Goal: Task Accomplishment & Management: Complete application form

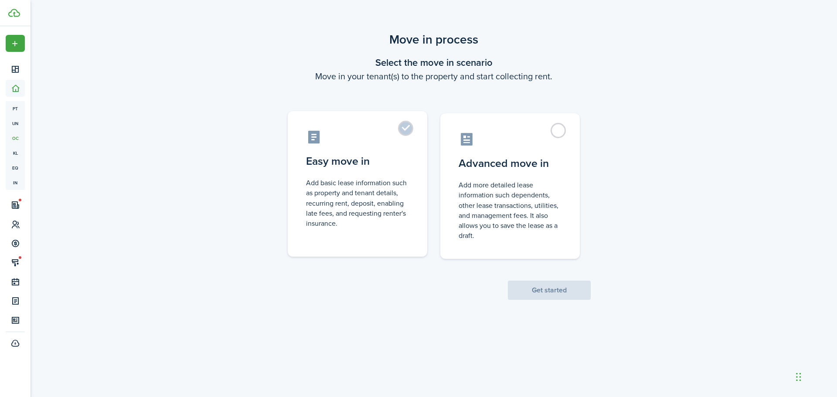
click at [402, 130] on label "Easy move in Add basic lease information such as property and tenant details, r…" at bounding box center [358, 184] width 140 height 146
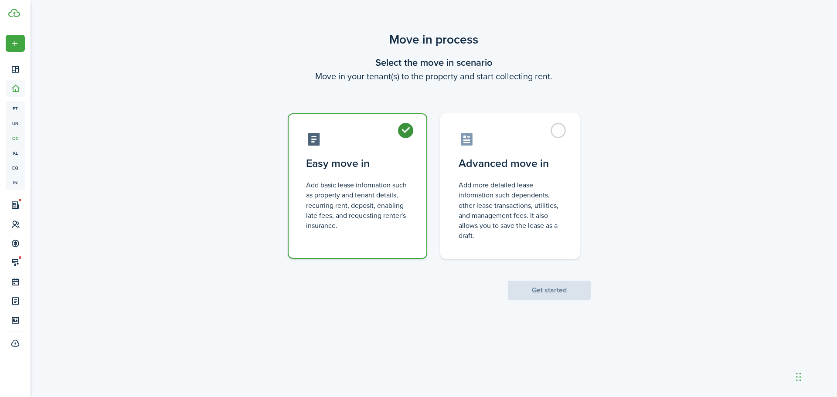
radio input "true"
click at [536, 293] on button "Get started" at bounding box center [549, 290] width 83 height 19
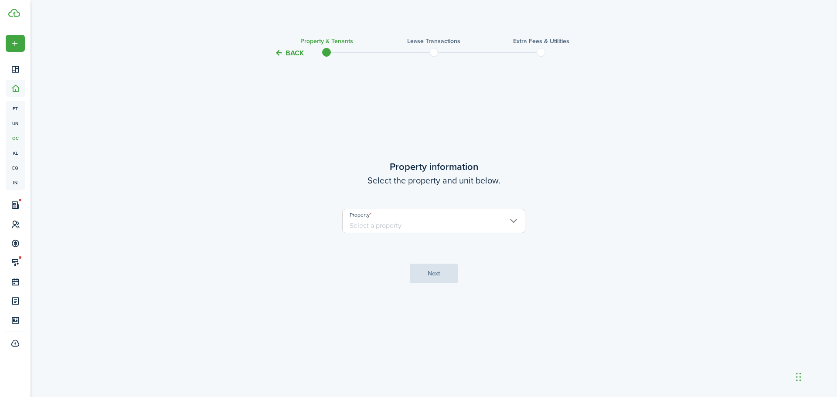
click at [477, 221] on input "Property" at bounding box center [433, 221] width 183 height 24
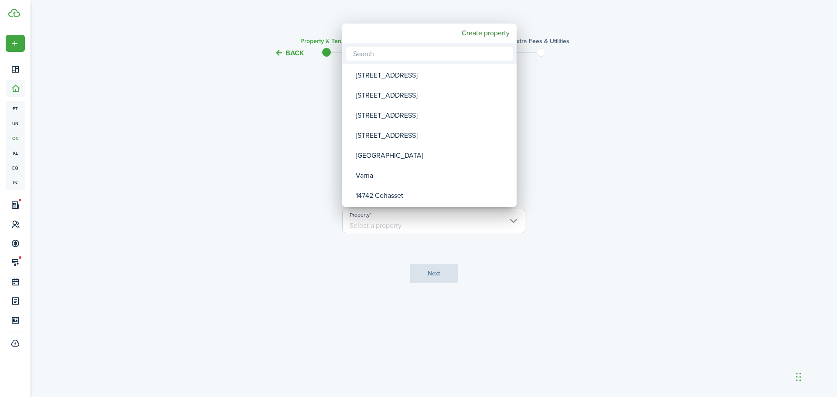
click at [729, 139] on div at bounding box center [418, 198] width 977 height 537
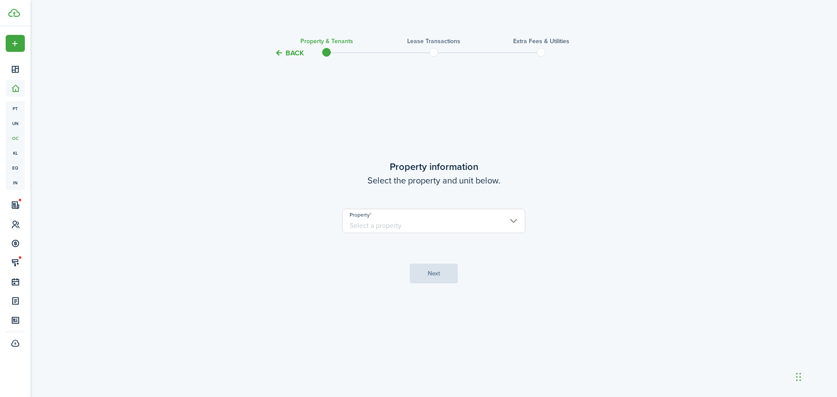
click at [297, 51] on button "Back" at bounding box center [289, 52] width 29 height 9
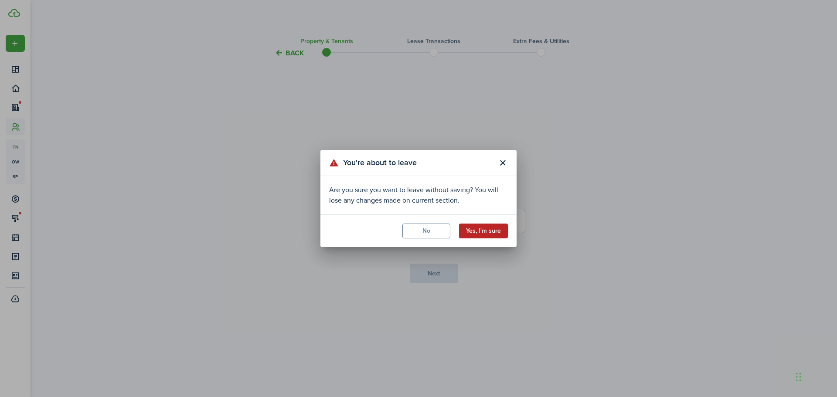
click at [483, 226] on button "Yes, I'm sure" at bounding box center [483, 231] width 49 height 15
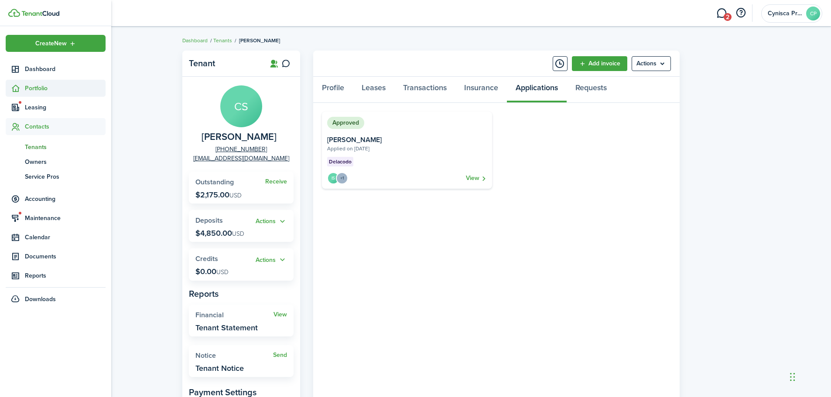
click at [21, 86] on sidebar-link-icon at bounding box center [15, 88] width 19 height 9
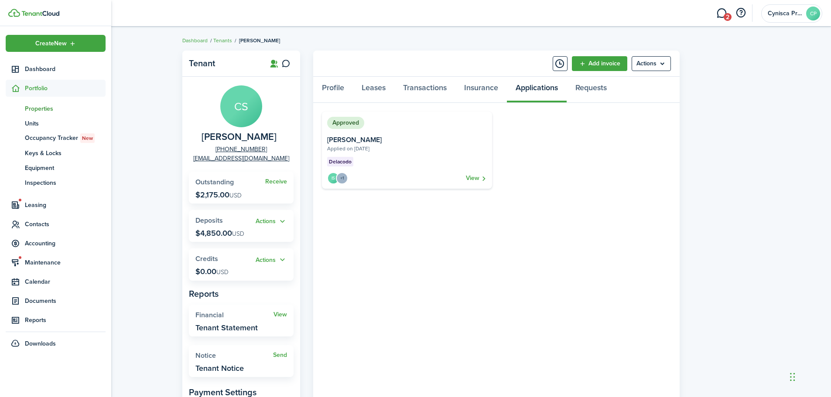
click at [38, 107] on span "Properties" at bounding box center [65, 108] width 81 height 9
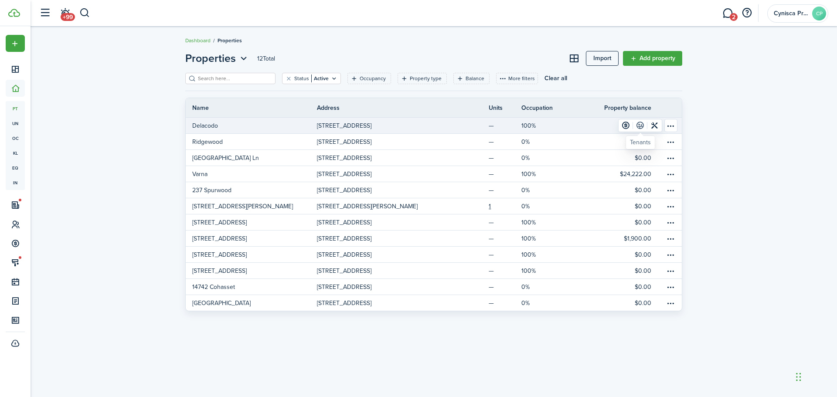
click at [642, 128] on link at bounding box center [640, 126] width 14 height 12
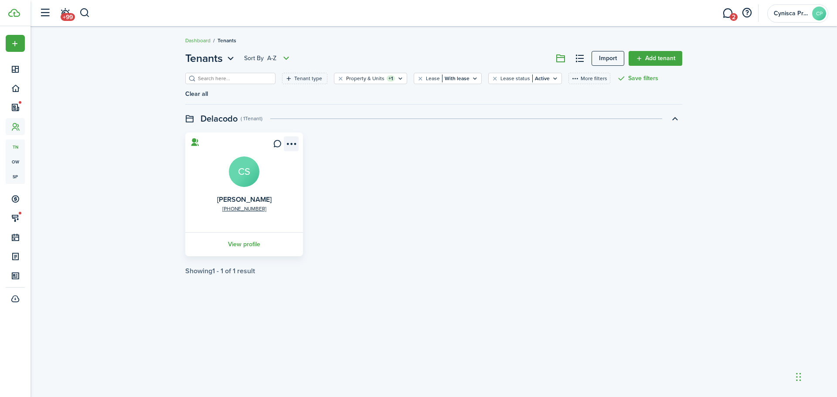
click at [293, 137] on menu-btn-icon "Open menu" at bounding box center [291, 144] width 15 height 15
click at [234, 154] on link "Edit" at bounding box center [260, 149] width 76 height 15
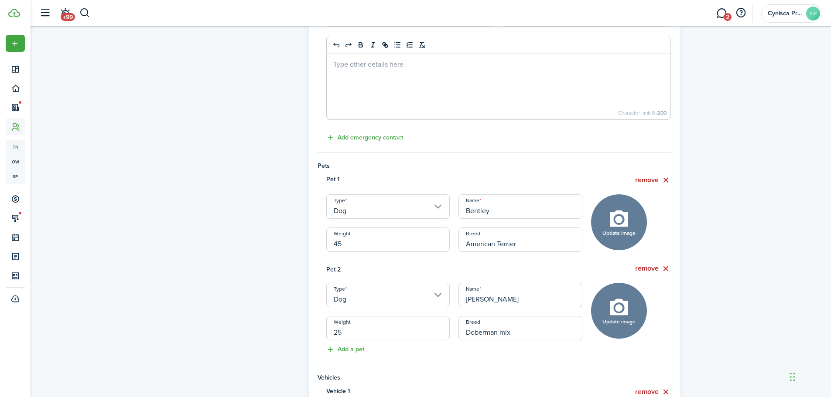
scroll to position [349, 0]
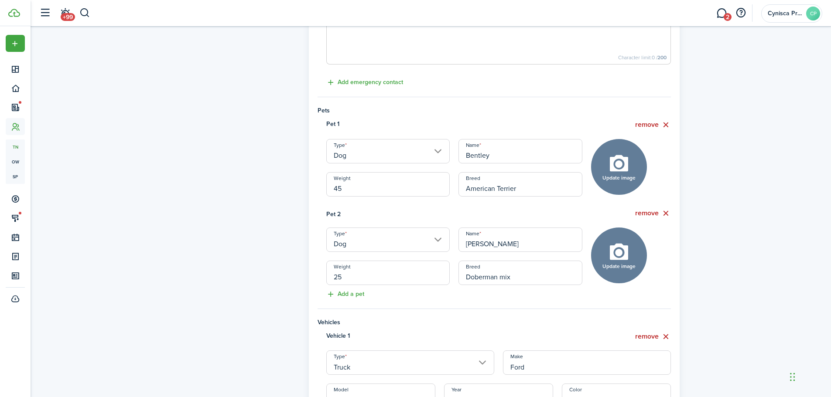
click at [751, 201] on div "Profile photo Upload photo Personal information First name [PERSON_NAME] Last n…" at bounding box center [431, 144] width 800 height 934
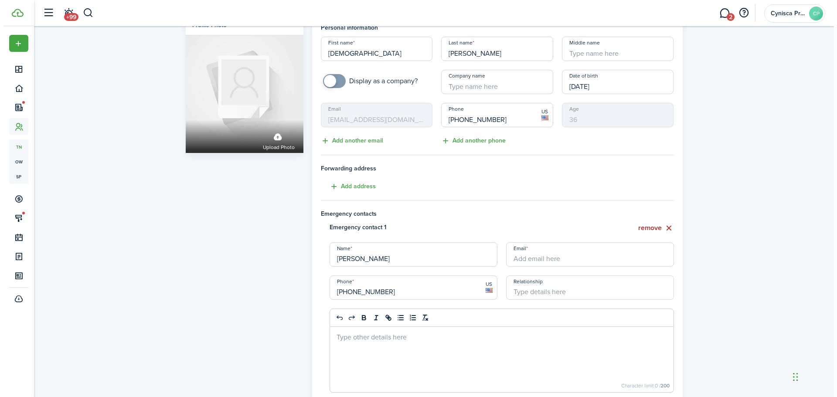
scroll to position [0, 0]
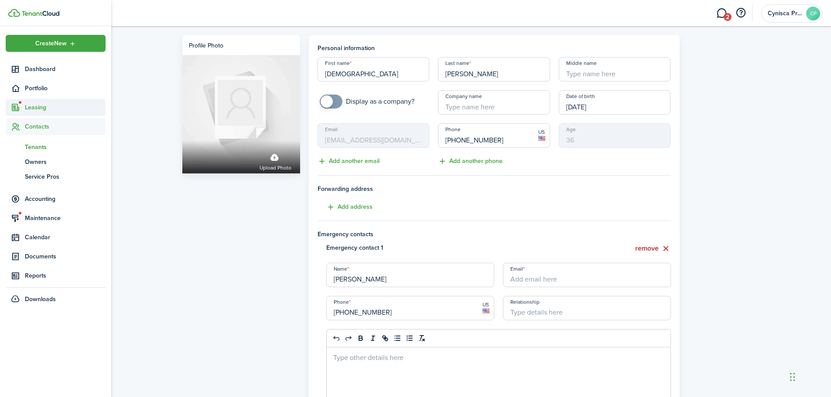
click at [30, 106] on span "Leasing" at bounding box center [65, 107] width 81 height 9
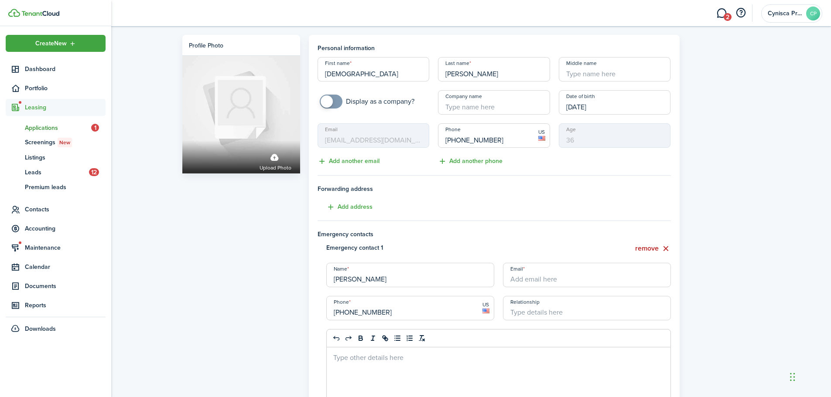
click at [44, 129] on span "Applications" at bounding box center [58, 127] width 66 height 9
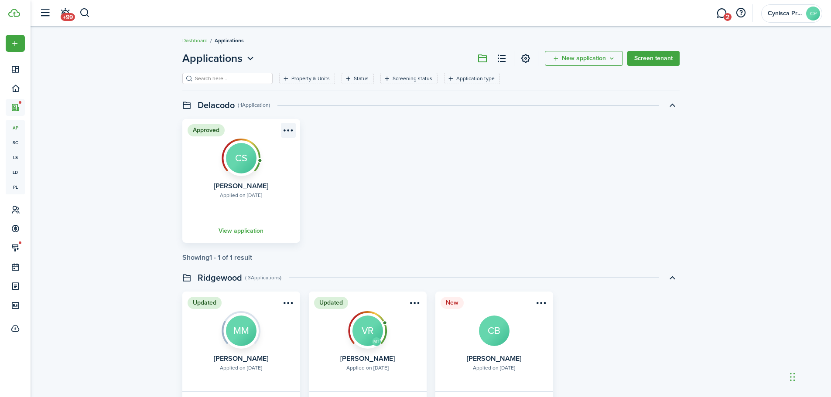
click at [285, 130] on menu-btn-icon "Open menu" at bounding box center [288, 130] width 15 height 15
click at [363, 174] on div "Approved Applied on [DATE] [DEMOGRAPHIC_DATA][PERSON_NAME] CS View application" at bounding box center [431, 181] width 506 height 124
click at [291, 133] on menu-btn-icon "Open menu" at bounding box center [288, 130] width 15 height 15
click at [253, 183] on button "Move in applicant" at bounding box center [257, 180] width 76 height 15
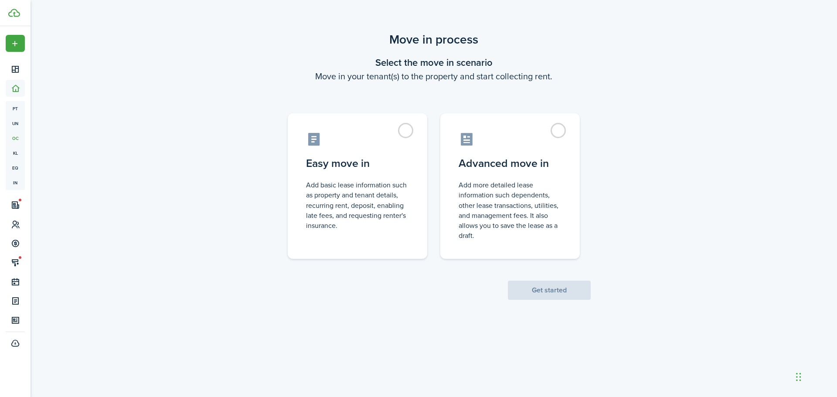
click at [572, 297] on scenario-actions "Get started" at bounding box center [549, 279] width 83 height 41
click at [408, 131] on label "Easy move in Add basic lease information such as property and tenant details, r…" at bounding box center [358, 184] width 140 height 146
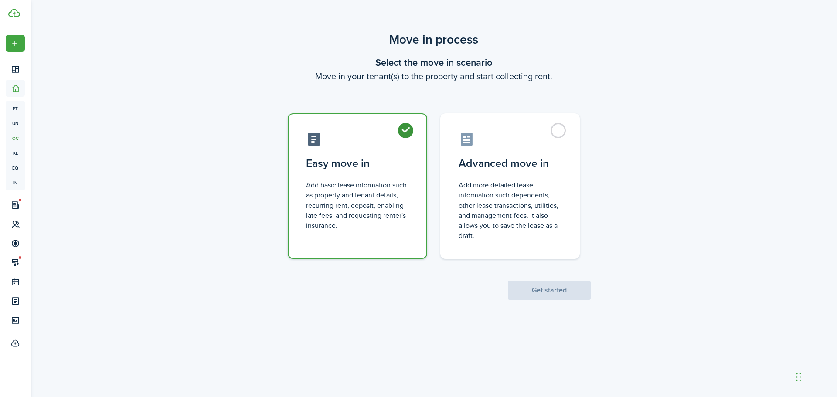
radio input "true"
click at [554, 294] on button "Get started" at bounding box center [549, 290] width 83 height 19
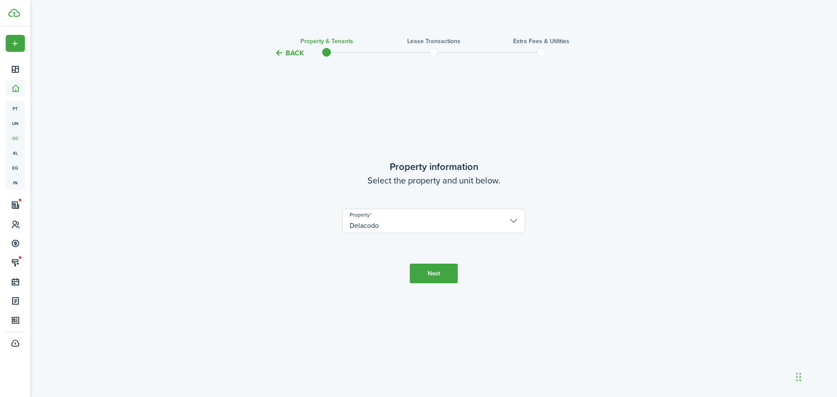
click at [431, 278] on button "Next" at bounding box center [434, 274] width 48 height 20
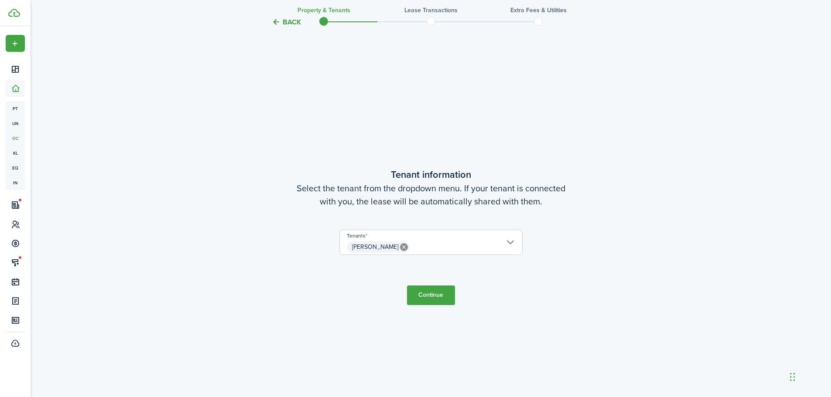
scroll to position [339, 0]
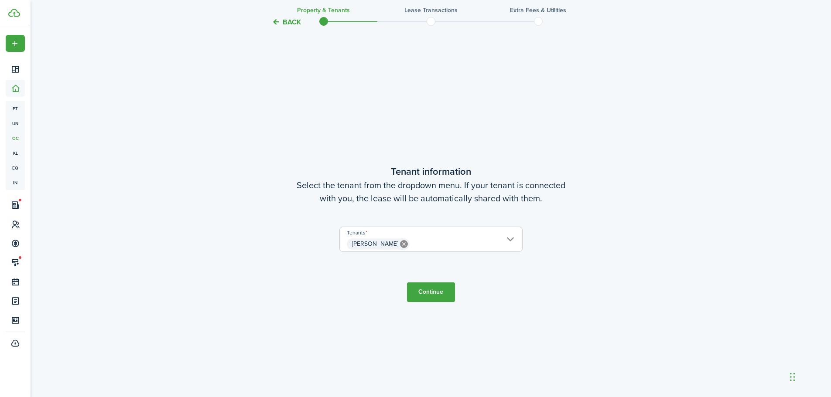
click at [438, 290] on button "Continue" at bounding box center [431, 293] width 48 height 20
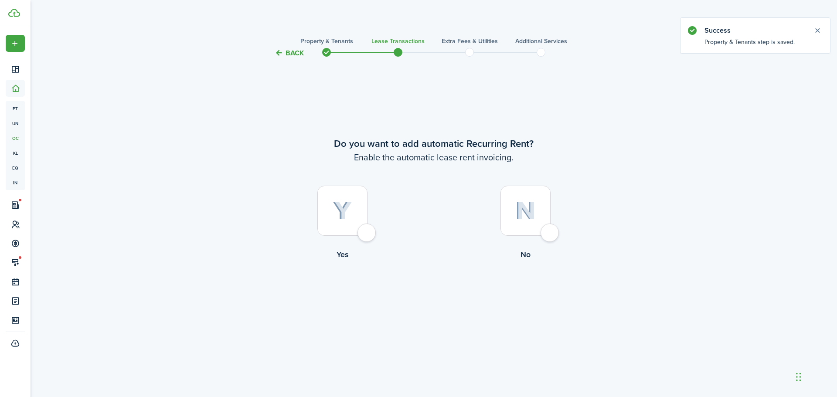
click at [368, 231] on div at bounding box center [343, 211] width 50 height 50
radio input "true"
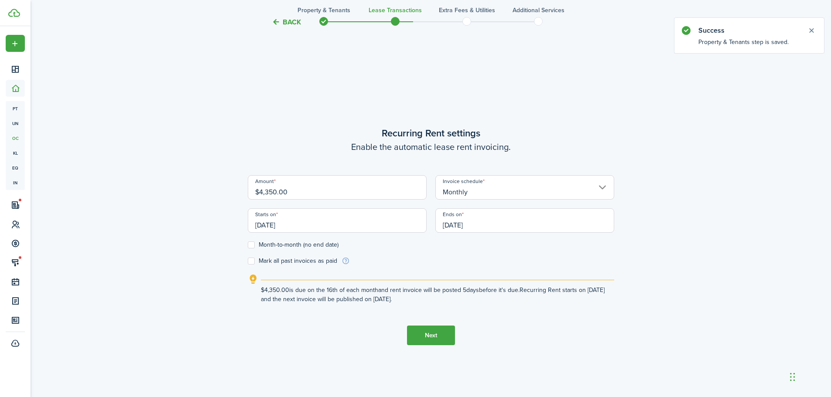
scroll to position [339, 0]
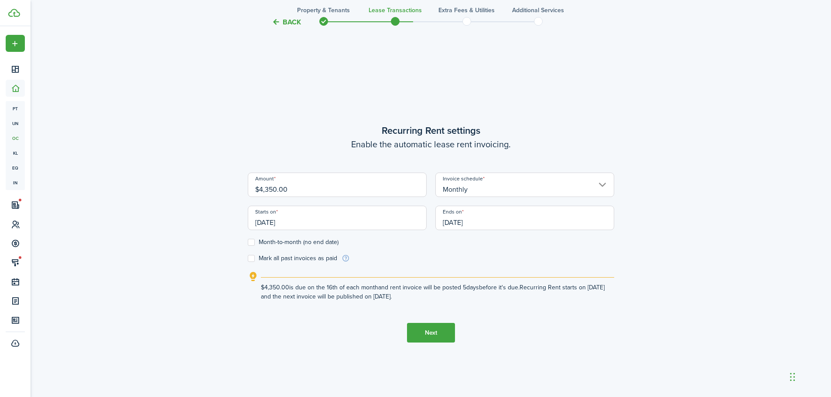
click at [385, 217] on input "[DATE]" at bounding box center [337, 218] width 179 height 24
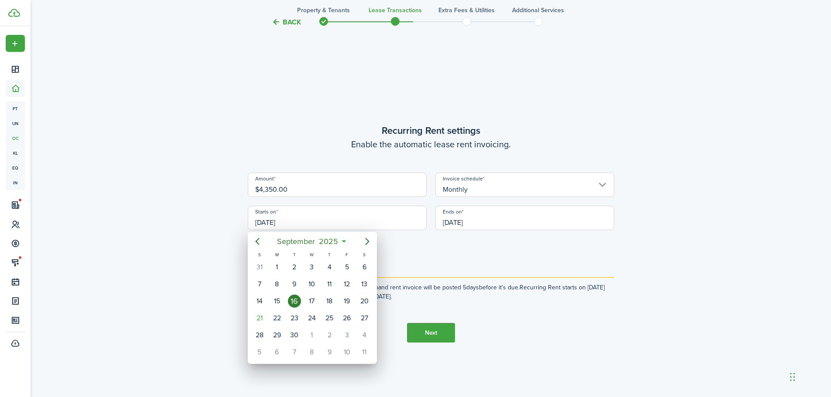
click at [284, 24] on div at bounding box center [415, 198] width 970 height 537
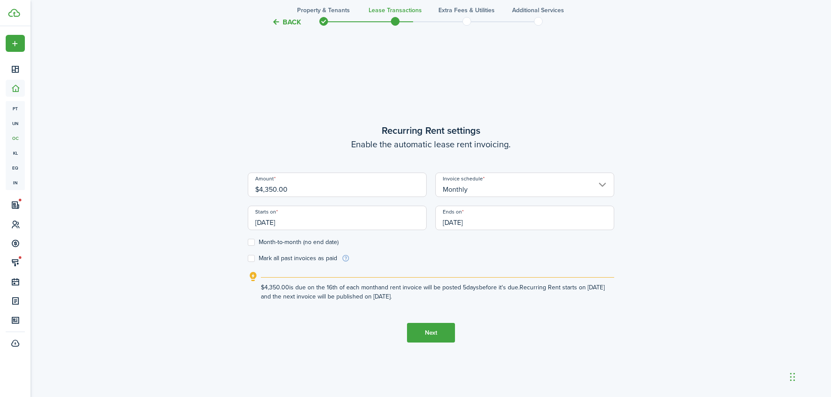
click at [300, 24] on button "Back" at bounding box center [286, 21] width 29 height 9
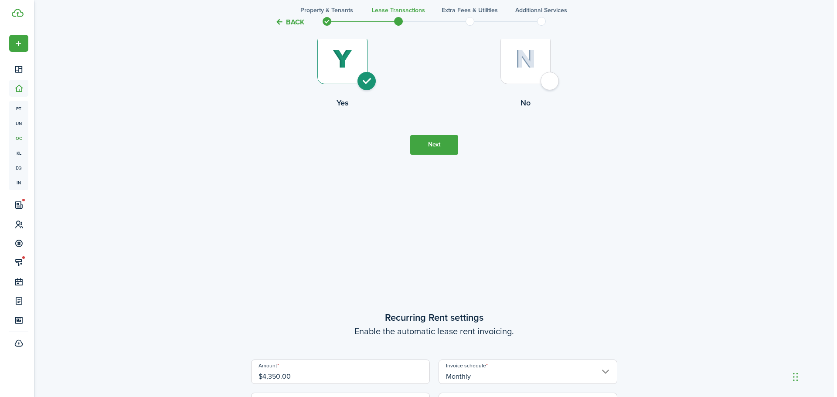
scroll to position [0, 0]
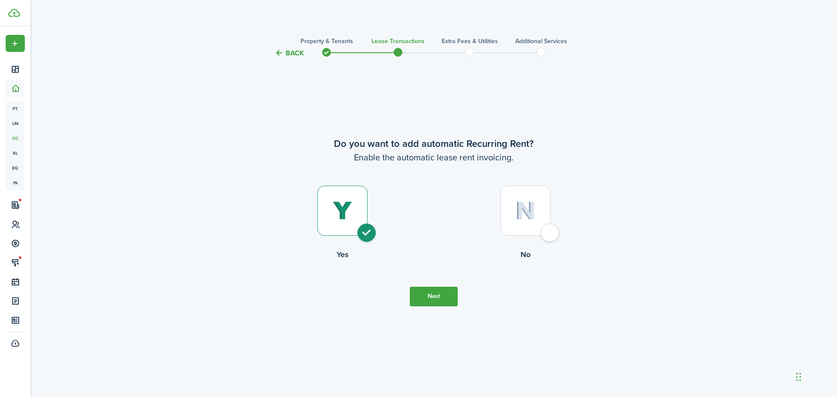
click at [289, 53] on button "Back" at bounding box center [289, 52] width 29 height 9
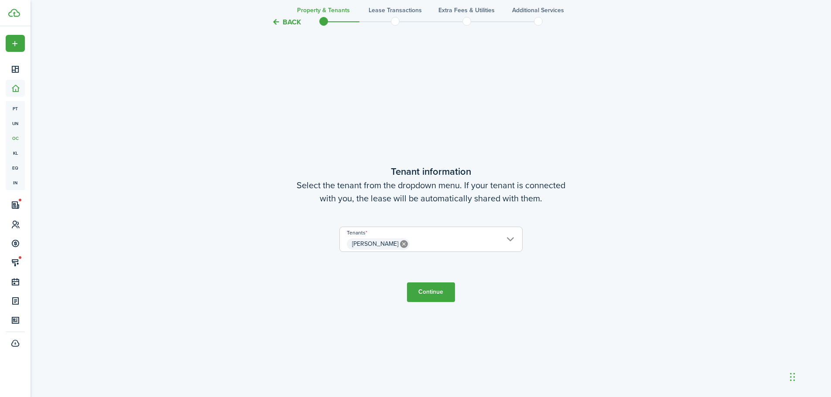
click at [296, 23] on button "Back" at bounding box center [286, 21] width 29 height 9
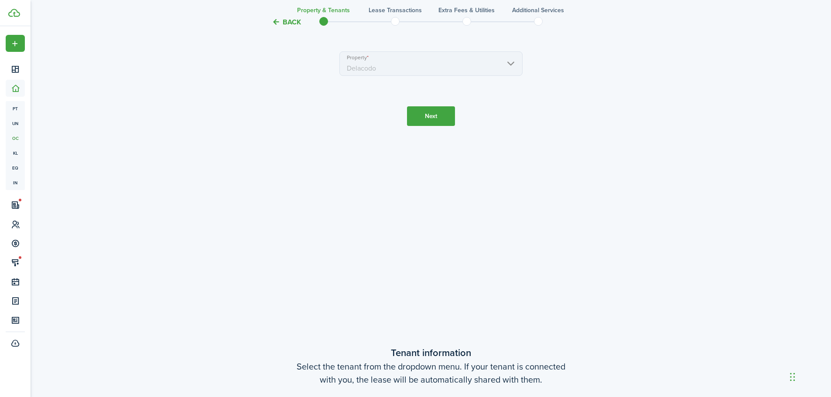
scroll to position [0, 0]
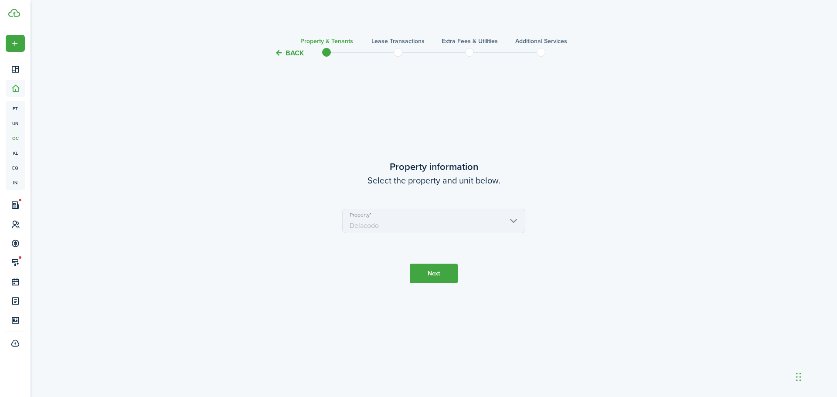
click at [296, 23] on dashboard-content "Back Property & Tenants Lease Transactions Extra fees & Utilities Additional Se…" at bounding box center [434, 198] width 807 height 397
click at [293, 54] on button "Back" at bounding box center [289, 52] width 29 height 9
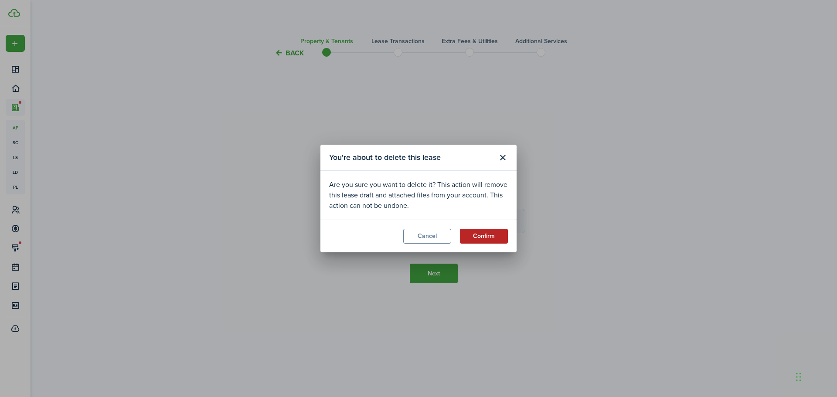
click at [477, 238] on button "Confirm" at bounding box center [484, 236] width 48 height 15
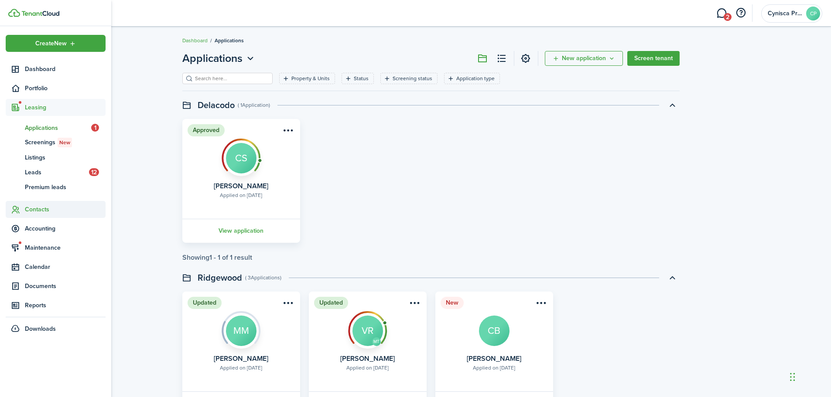
click at [39, 213] on span "Contacts" at bounding box center [65, 209] width 81 height 9
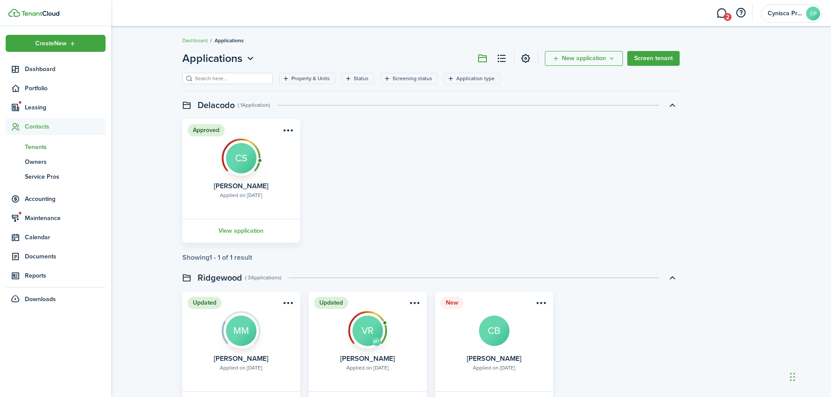
click at [33, 148] on span "Tenants" at bounding box center [65, 147] width 81 height 9
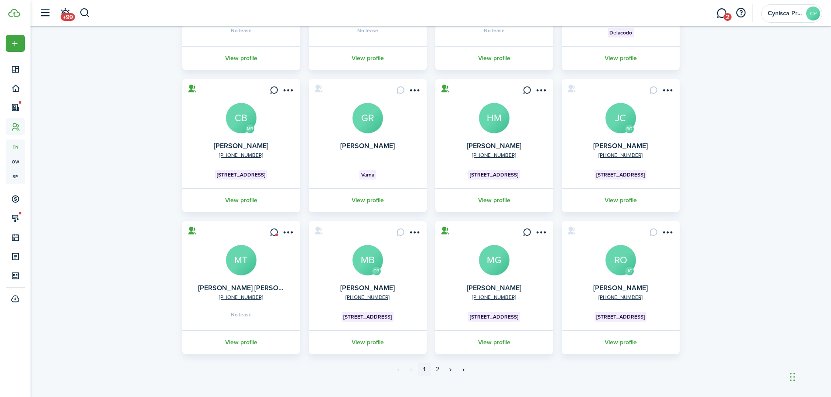
scroll to position [173, 0]
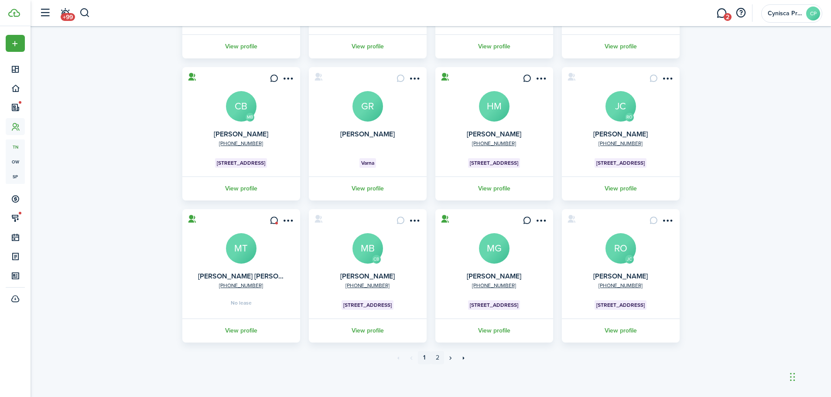
click at [437, 358] on link "2" at bounding box center [437, 358] width 13 height 13
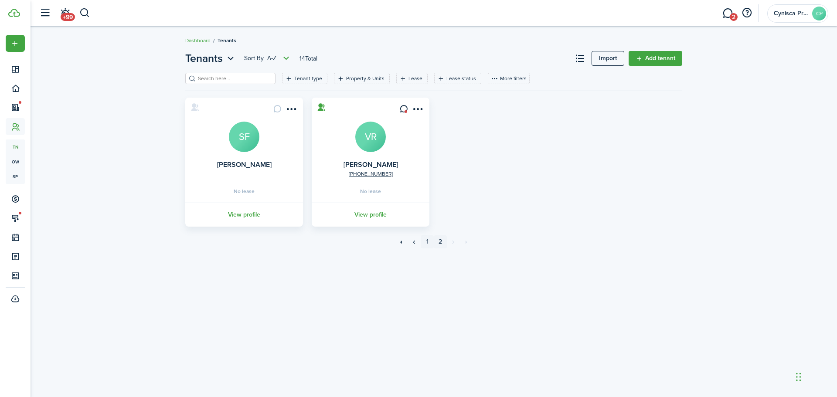
click at [427, 243] on link "1" at bounding box center [427, 242] width 13 height 13
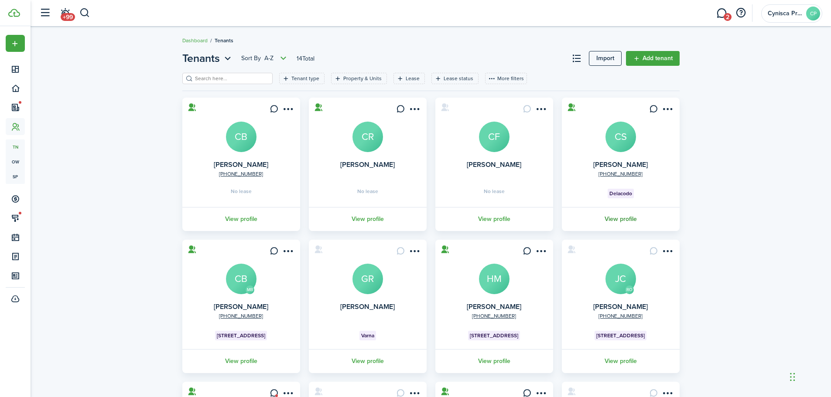
click at [624, 220] on link "View profile" at bounding box center [620, 219] width 120 height 24
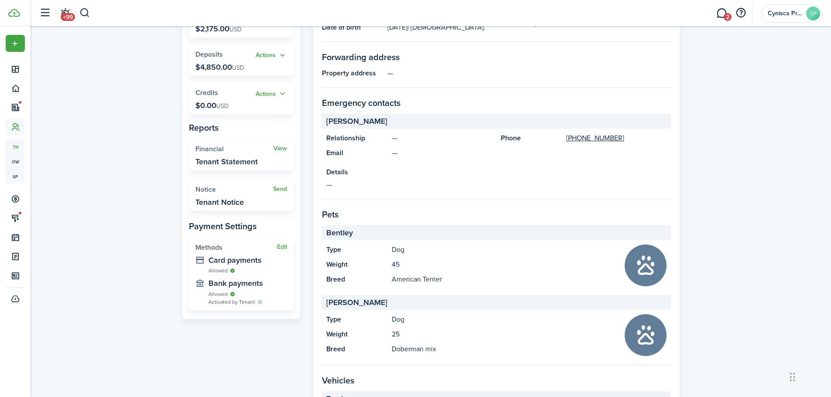
scroll to position [174, 0]
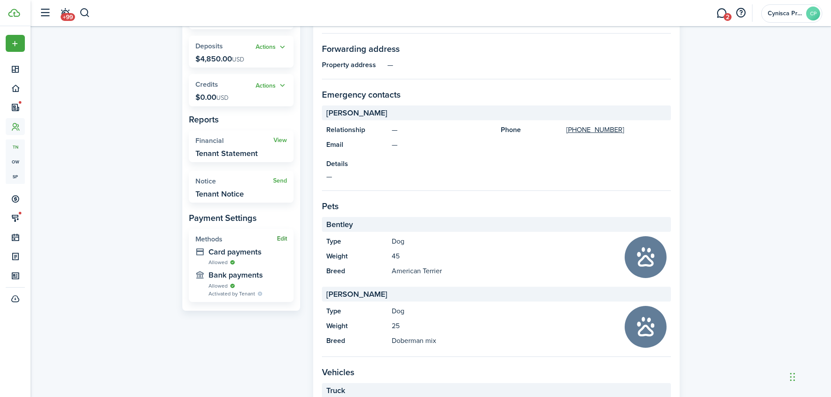
click at [283, 240] on button "Edit" at bounding box center [282, 239] width 10 height 7
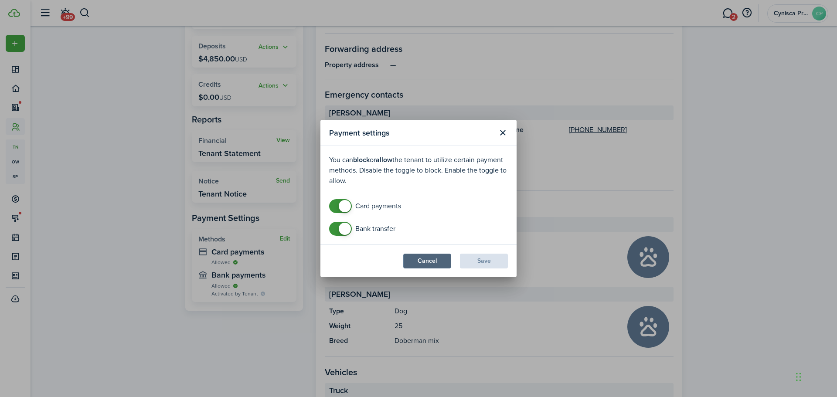
click at [431, 266] on button "Cancel" at bounding box center [427, 261] width 48 height 15
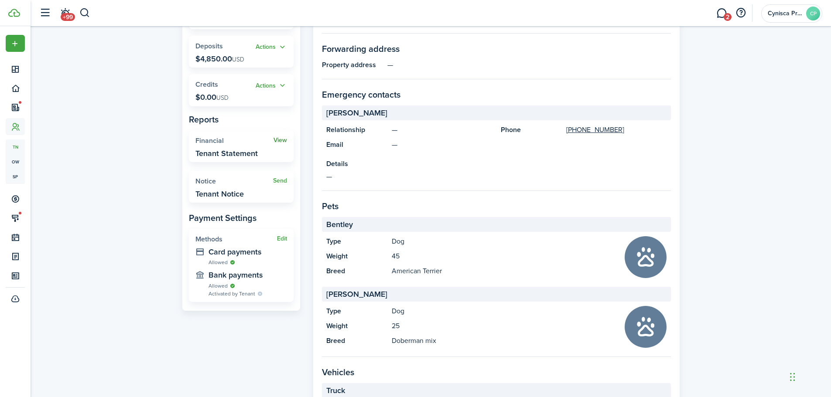
click at [279, 141] on link "View" at bounding box center [280, 140] width 14 height 7
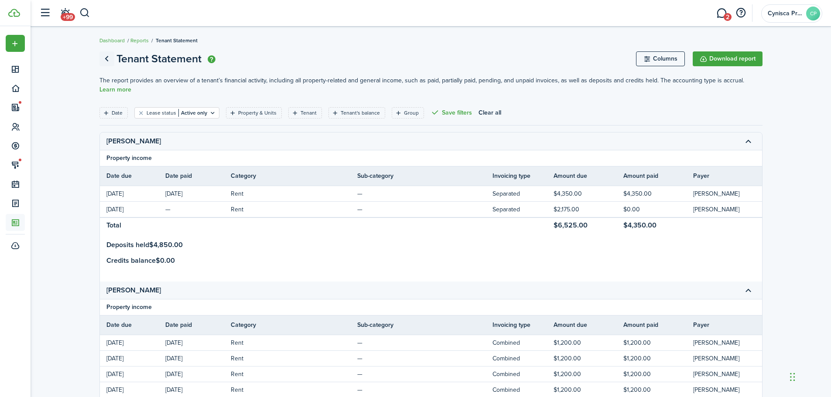
click at [109, 59] on link "Go back" at bounding box center [106, 58] width 15 height 15
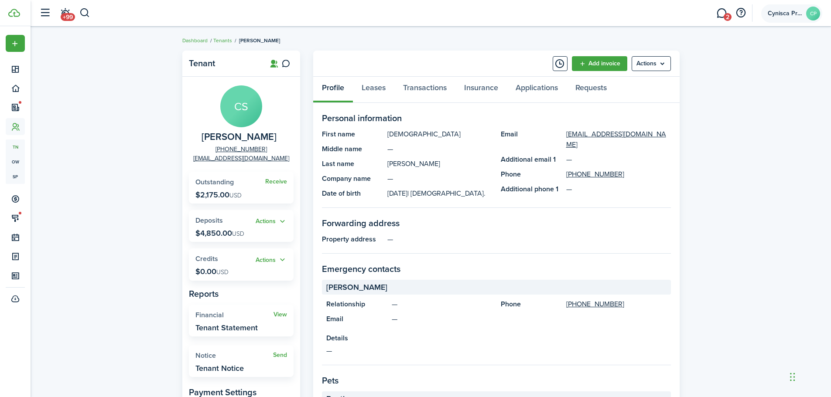
click at [789, 13] on span "Cynisca Property Management" at bounding box center [785, 13] width 35 height 6
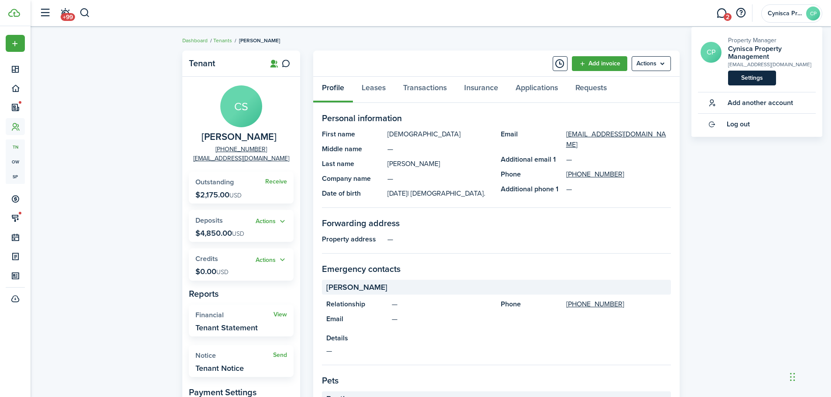
click at [750, 76] on link "Settings" at bounding box center [752, 78] width 48 height 15
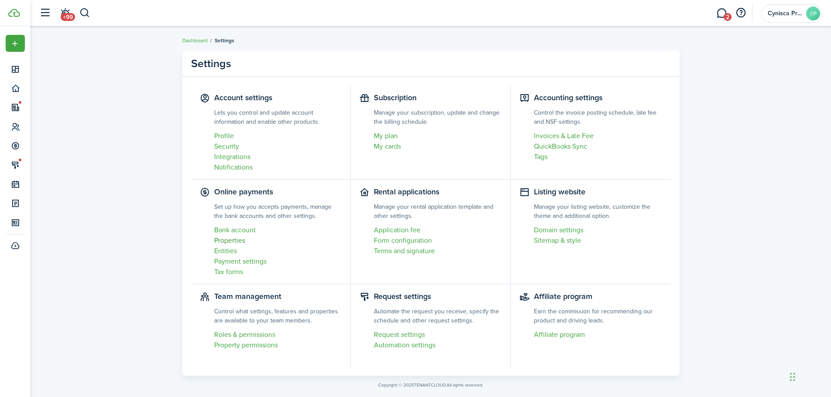
click at [229, 241] on link "Properties" at bounding box center [278, 241] width 128 height 10
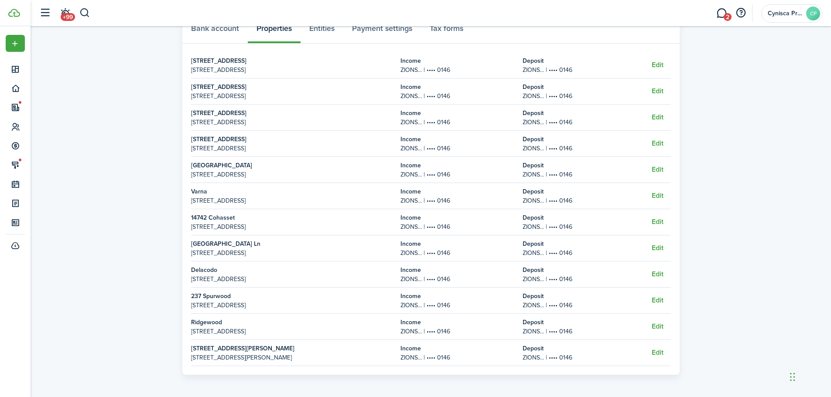
scroll to position [61, 0]
click at [659, 275] on button "Edit" at bounding box center [658, 273] width 12 height 8
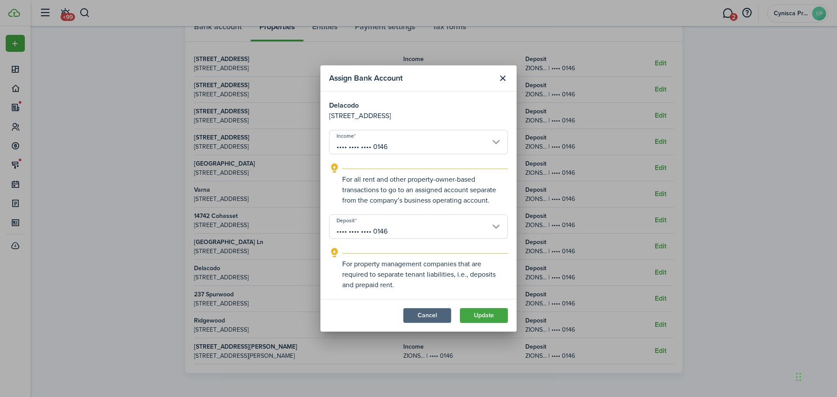
click at [427, 321] on button "Cancel" at bounding box center [427, 315] width 48 height 15
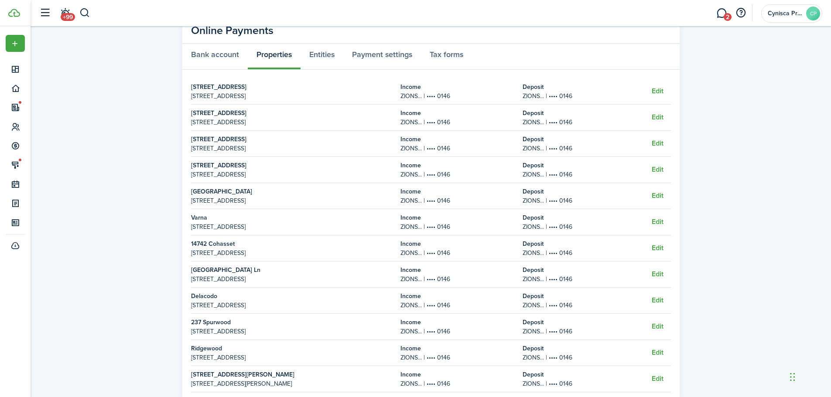
scroll to position [0, 0]
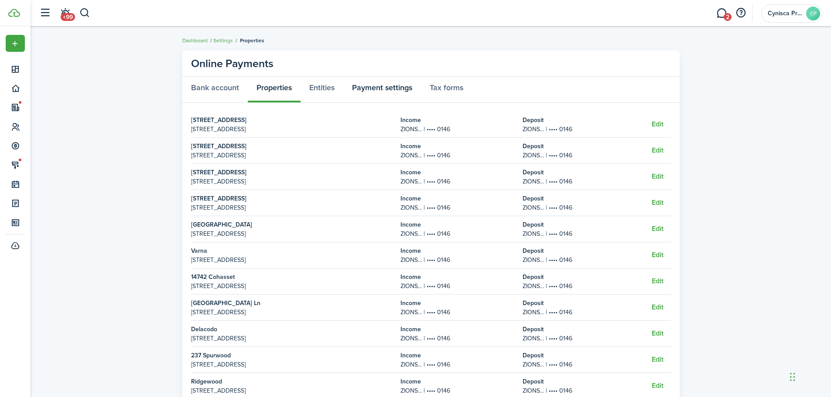
click at [378, 89] on link "Payment settings" at bounding box center [382, 90] width 78 height 26
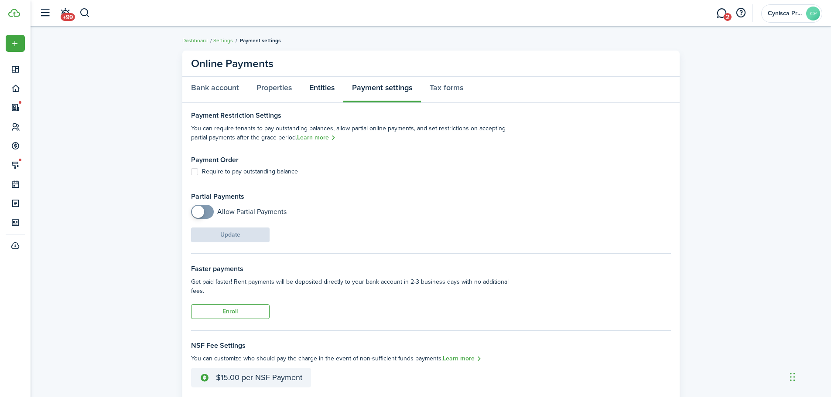
click at [319, 90] on link "Entities" at bounding box center [322, 90] width 43 height 26
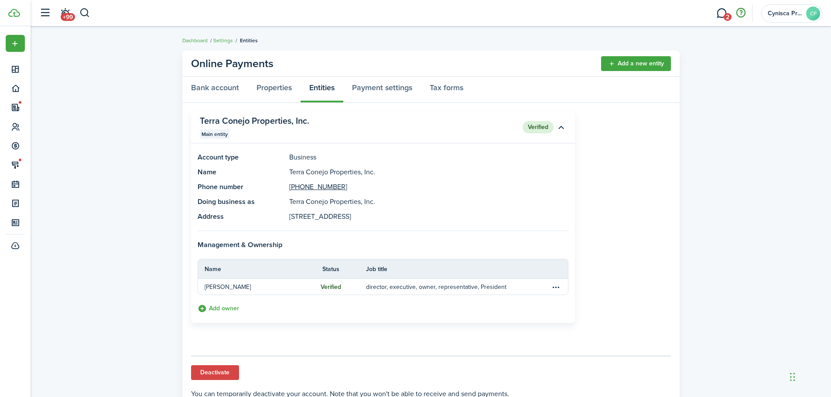
click at [740, 13] on button "button" at bounding box center [740, 13] width 15 height 15
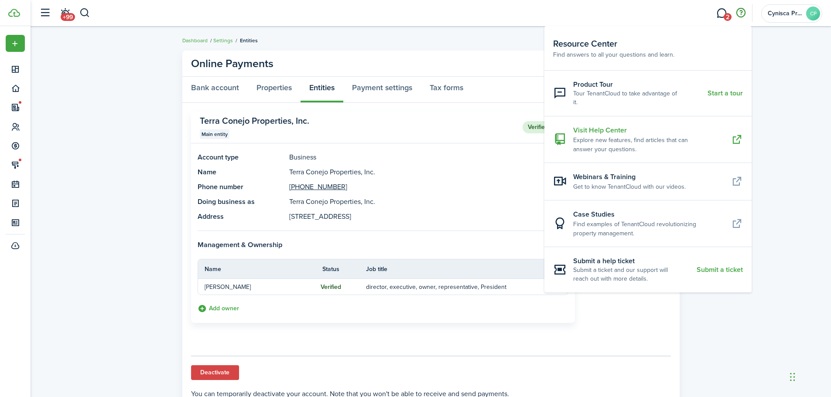
click at [612, 125] on resource-center-item-title "Visit Help Center" at bounding box center [648, 130] width 151 height 10
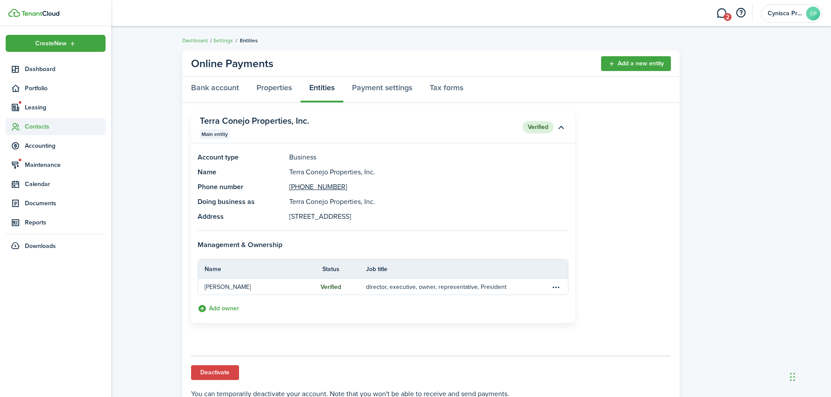
click at [30, 130] on span "Contacts" at bounding box center [65, 126] width 81 height 9
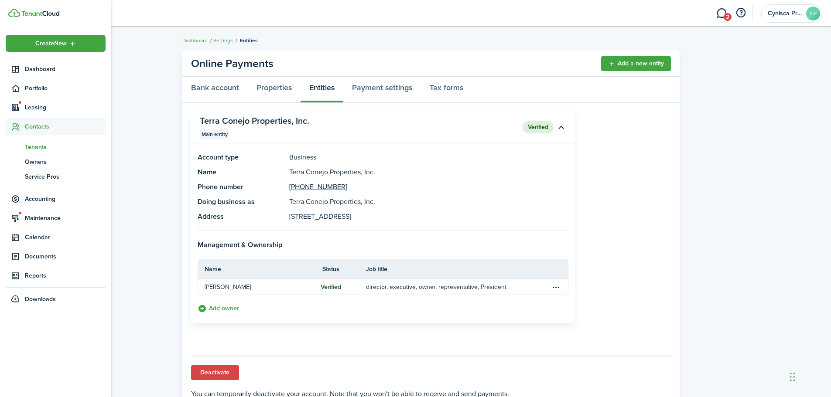
click at [41, 145] on span "Tenants" at bounding box center [65, 147] width 81 height 9
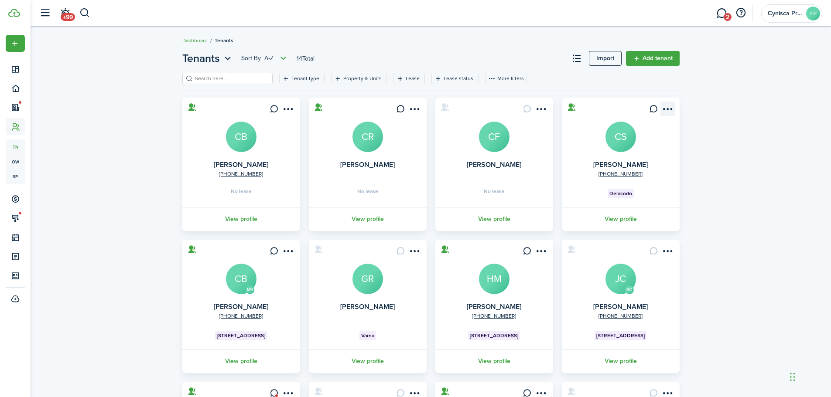
click at [666, 108] on menu-btn-icon "Open menu" at bounding box center [667, 109] width 15 height 15
click at [765, 116] on div "Tenants Sort by A-Z 14 Total Import Add tenant Tenant type Property & Units Lea…" at bounding box center [431, 298] width 800 height 504
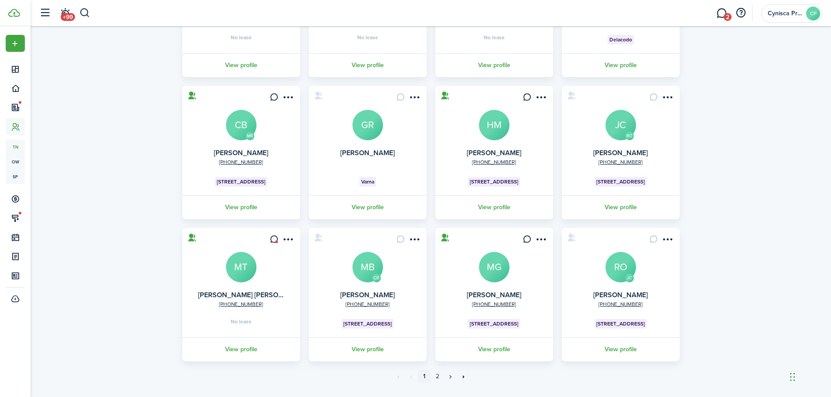
scroll to position [173, 0]
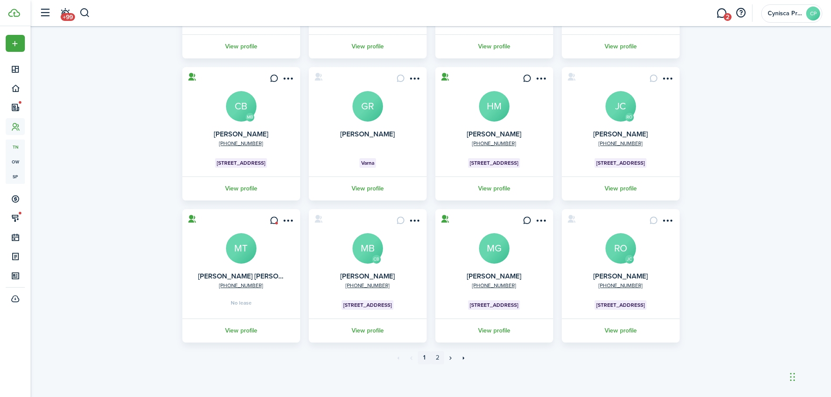
click at [436, 357] on link "2" at bounding box center [437, 358] width 13 height 13
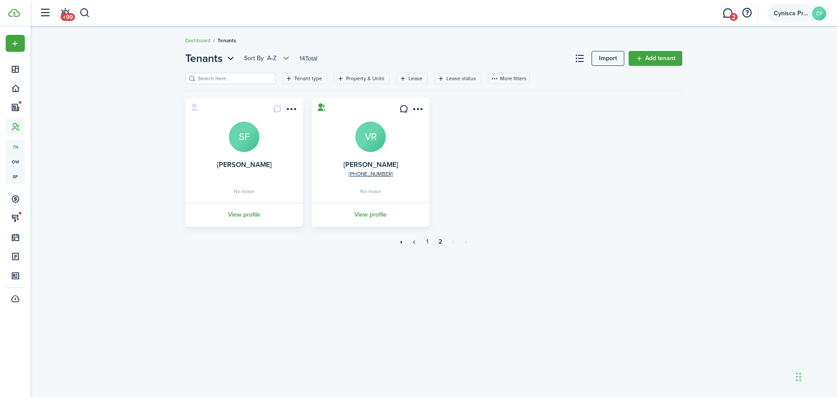
click at [808, 19] on account-user-avatar "Cynisca Property Management CP" at bounding box center [798, 13] width 61 height 18
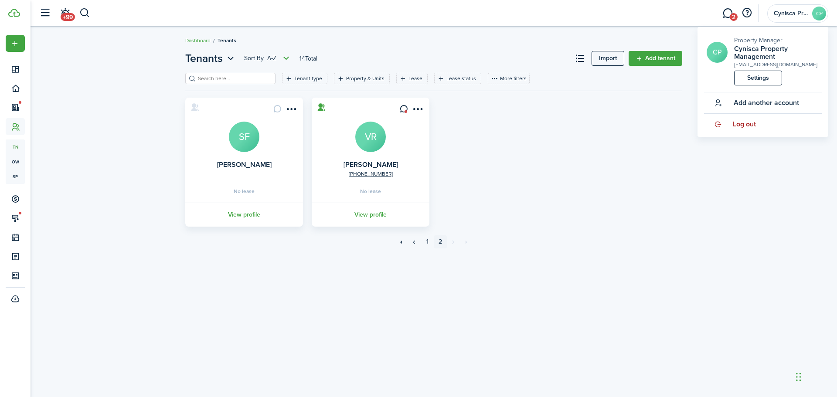
click at [746, 124] on span "Log out" at bounding box center [744, 124] width 23 height 8
